Goal: Ask a question

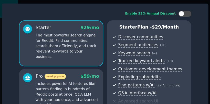
click at [40, 11] on div "Enable 33% Annual Discount" at bounding box center [105, 14] width 172 height 6
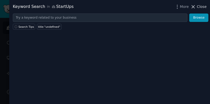
click at [191, 7] on icon at bounding box center [192, 6] width 5 height 5
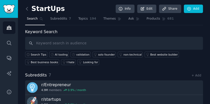
click at [9, 9] on img "Sidebar" at bounding box center [9, 9] width 12 height 9
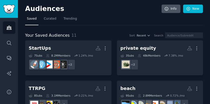
click at [162, 8] on link "Info" at bounding box center [170, 9] width 19 height 9
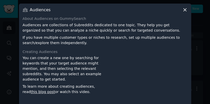
click at [184, 9] on icon at bounding box center [184, 9] width 5 height 5
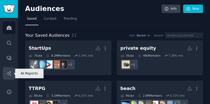
click at [11, 73] on icon "Sidebar" at bounding box center [8, 73] width 5 height 5
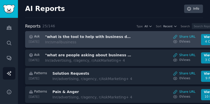
click at [103, 36] on h3 ""what is the tool to help with business decisions?"" at bounding box center [88, 36] width 86 height 5
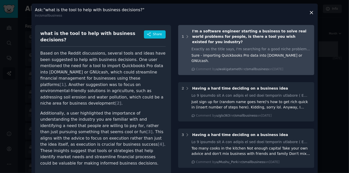
click at [209, 33] on span "I'm a software engineer starting a business to solve real world problems for pe…" at bounding box center [249, 36] width 114 height 15
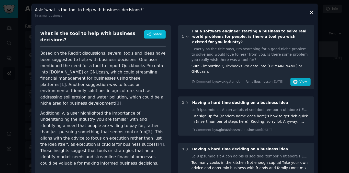
click at [209, 84] on span "View" at bounding box center [302, 82] width 7 height 5
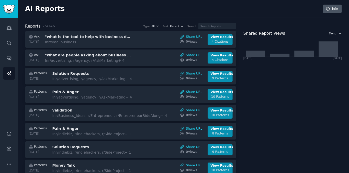
click at [209, 10] on link "Info" at bounding box center [332, 9] width 19 height 9
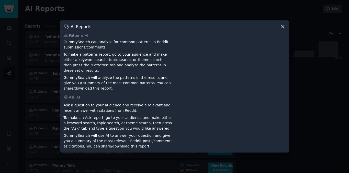
click at [209, 26] on icon at bounding box center [283, 26] width 3 height 3
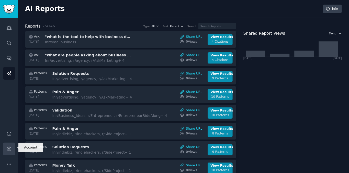
click at [8, 104] on icon "Sidebar" at bounding box center [9, 149] width 4 height 4
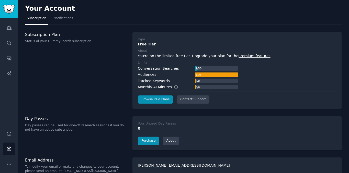
scroll to position [8, 0]
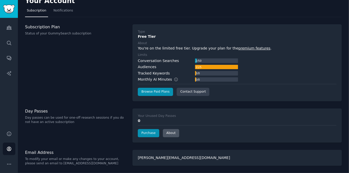
click at [176, 104] on link "About" at bounding box center [171, 133] width 16 height 8
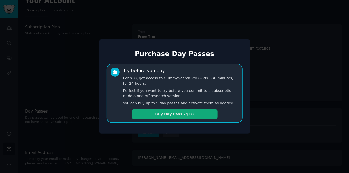
click at [179, 104] on button "Buy Day Pass - $10" at bounding box center [175, 114] width 86 height 9
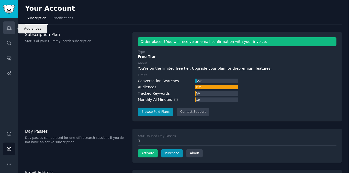
click at [7, 30] on icon "Sidebar" at bounding box center [8, 27] width 5 height 5
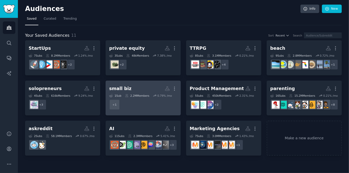
scroll to position [53, 0]
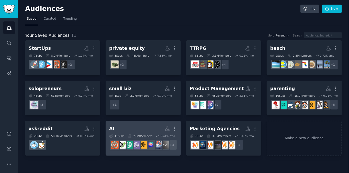
click at [109, 122] on link "AI More 11 Sub s 2.3M Members 5.41 % /mo + 3" at bounding box center [143, 138] width 75 height 35
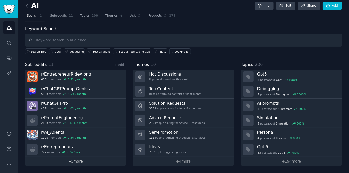
click at [77, 162] on link "+ 5 more" at bounding box center [75, 161] width 101 height 9
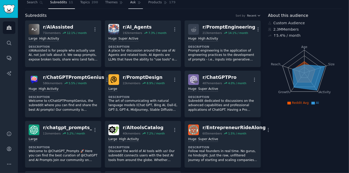
click at [136, 4] on span "Ask" at bounding box center [133, 2] width 6 height 5
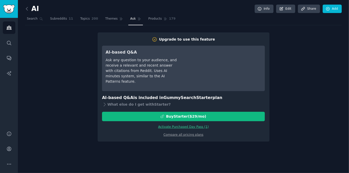
click at [209, 12] on div "AI Info Edit Share Add" at bounding box center [183, 10] width 317 height 10
click at [118, 20] on span "Themes" at bounding box center [111, 19] width 13 height 5
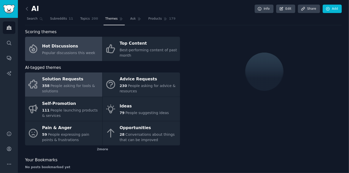
click at [59, 90] on span "People asking for tools & solutions" at bounding box center [68, 88] width 53 height 9
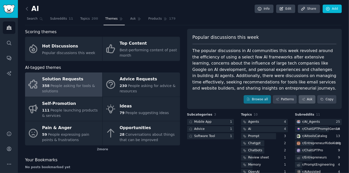
click at [302, 104] on link "Ask" at bounding box center [307, 99] width 17 height 9
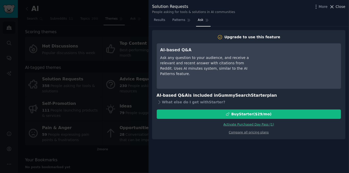
click at [332, 5] on icon at bounding box center [331, 6] width 5 height 5
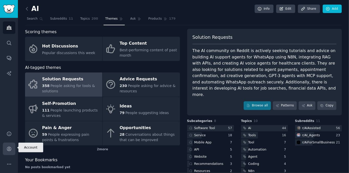
click at [11, 147] on icon "Sidebar" at bounding box center [8, 149] width 5 height 5
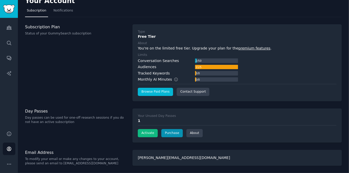
scroll to position [27, 0]
click at [150, 129] on button "Activate" at bounding box center [148, 133] width 20 height 8
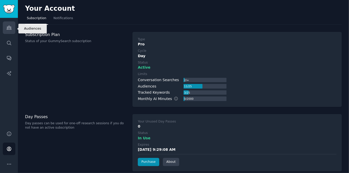
click at [9, 28] on icon "Sidebar" at bounding box center [8, 27] width 5 height 5
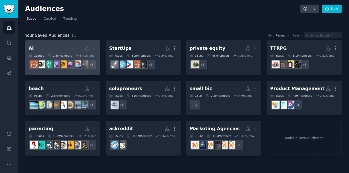
click at [32, 52] on div "AI" at bounding box center [31, 48] width 5 height 6
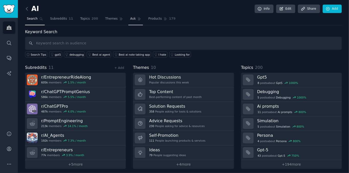
click at [136, 20] on span "Ask" at bounding box center [133, 19] width 6 height 5
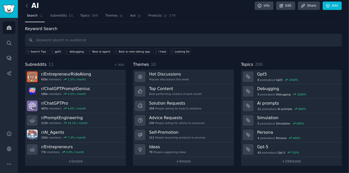
scroll to position [16, 0]
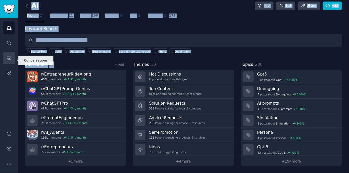
drag, startPoint x: 59, startPoint y: 57, endPoint x: 10, endPoint y: 58, distance: 49.1
click at [10, 58] on div "Conversations Audiences Search Conversations AI Reports Help Account More AI In…" at bounding box center [174, 86] width 349 height 173
click at [60, 62] on div "Subreddits 11 + Add" at bounding box center [75, 65] width 101 height 6
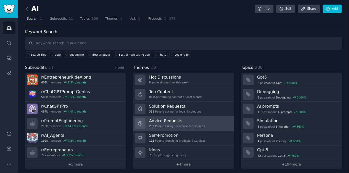
scroll to position [0, 0]
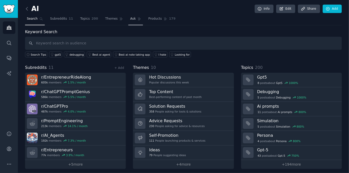
click at [143, 21] on link "Ask" at bounding box center [135, 20] width 15 height 10
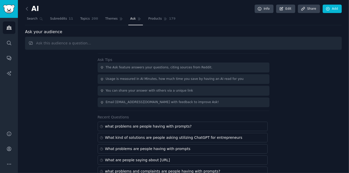
click at [98, 45] on input "text" at bounding box center [183, 43] width 317 height 13
type input "What are people saying about MCP servers, OCR and prompt management"
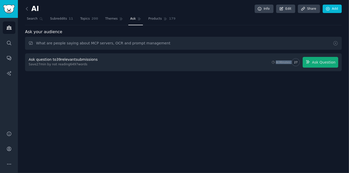
drag, startPoint x: 265, startPoint y: 64, endPoint x: 296, endPoint y: 62, distance: 30.8
click at [296, 62] on div "AI Minutes: 27 Ask Question" at bounding box center [304, 62] width 67 height 11
drag, startPoint x: 122, startPoint y: 67, endPoint x: 59, endPoint y: 71, distance: 63.6
click at [59, 68] on div "Ask question to 39 relevant submissions Save 27 min by not reading 6497 words A…" at bounding box center [184, 62] width 310 height 11
click at [108, 68] on div "Ask question to 39 relevant submissions Save 27 min by not reading 6497 words A…" at bounding box center [184, 62] width 310 height 11
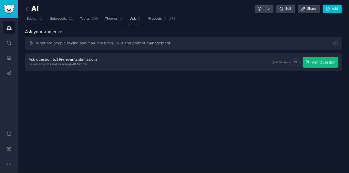
click at [322, 65] on span "Ask Question" at bounding box center [324, 62] width 24 height 5
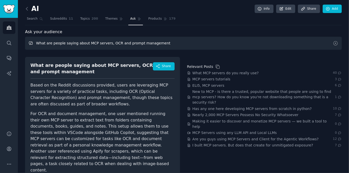
click at [182, 48] on input "What are people saying about MCP servers, OCR and prompt management" at bounding box center [183, 43] width 317 height 13
type input "I need a list of all mentions of the work ChatGPT in the last 2 weeks across al…"
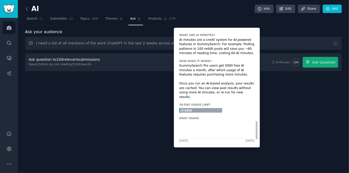
click at [293, 64] on span "134" at bounding box center [295, 63] width 5 height 4
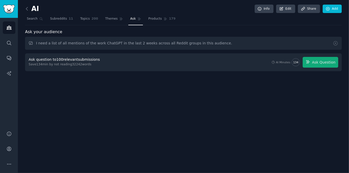
drag, startPoint x: 231, startPoint y: 132, endPoint x: 169, endPoint y: 132, distance: 62.7
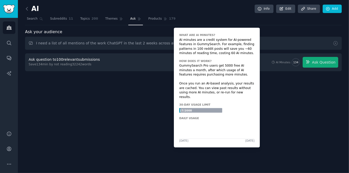
click at [295, 65] on circle at bounding box center [296, 62] width 6 height 6
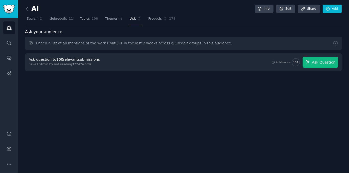
click at [324, 68] on button "Ask Question" at bounding box center [321, 62] width 36 height 11
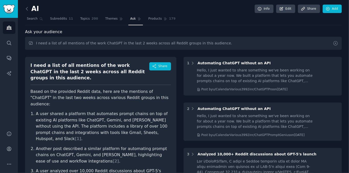
click at [335, 46] on icon at bounding box center [335, 43] width 5 height 5
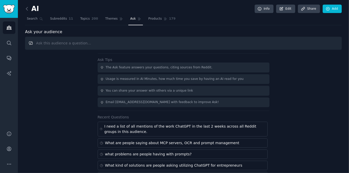
click at [157, 50] on input "text" at bounding box center [183, 43] width 317 height 13
click at [118, 21] on span "Themes" at bounding box center [111, 19] width 13 height 5
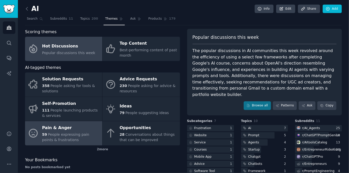
drag, startPoint x: 44, startPoint y: 140, endPoint x: 53, endPoint y: 138, distance: 9.0
click at [45, 140] on div "59 People expressing pain points & frustrations" at bounding box center [71, 137] width 58 height 11
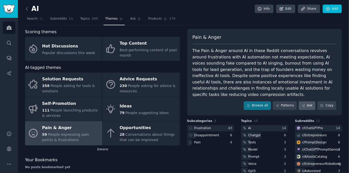
click at [305, 110] on link "Ask" at bounding box center [307, 106] width 17 height 9
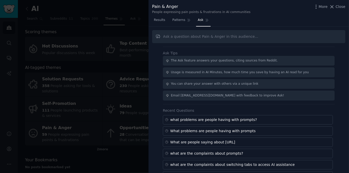
click at [176, 40] on input "text" at bounding box center [248, 36] width 193 height 13
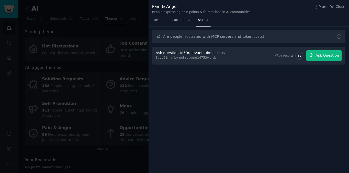
click at [325, 58] on span "Ask Question" at bounding box center [328, 55] width 24 height 5
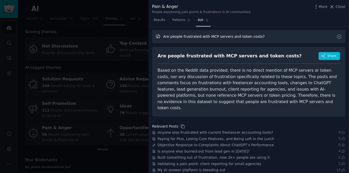
click at [290, 42] on input "Are people frustrated with MCP servers and token costs?" at bounding box center [248, 36] width 193 height 13
drag, startPoint x: 283, startPoint y: 43, endPoint x: 156, endPoint y: 37, distance: 127.0
click at [156, 37] on input "Are people frustrated with MCP servers and token costs?" at bounding box center [248, 36] width 193 height 13
type input "A"
type input "what are the top pain points people are discussing right now?"
